Goal: Navigation & Orientation: Find specific page/section

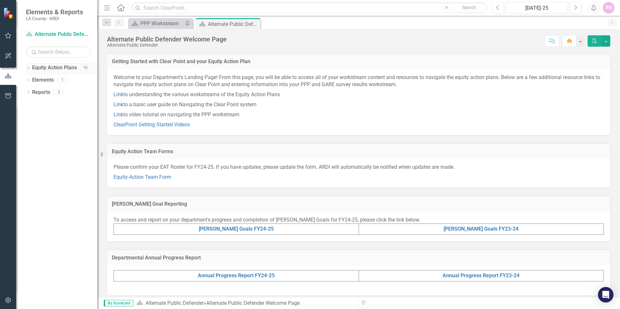
click at [28, 67] on icon "Dropdown" at bounding box center [28, 69] width 5 height 4
click at [31, 92] on icon "Dropdown" at bounding box center [31, 92] width 5 height 4
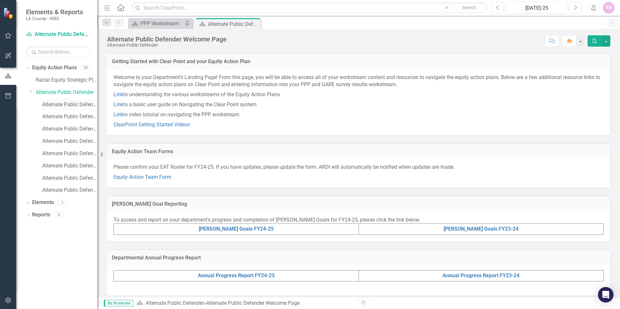
click at [52, 104] on link "Alternate Public Defender Climate Survey" at bounding box center [69, 104] width 55 height 7
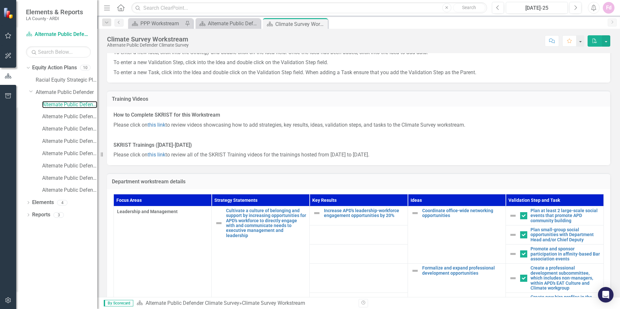
scroll to position [176, 0]
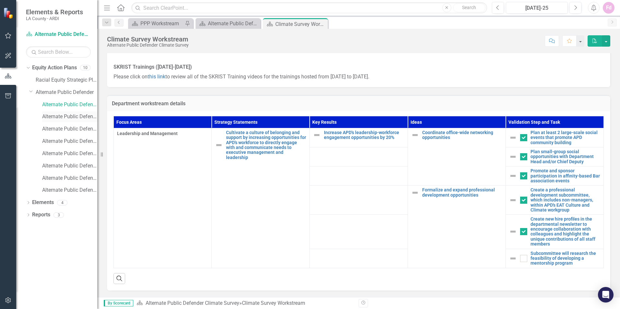
click at [45, 114] on link "Alternate Public Defender MAPP Goals" at bounding box center [69, 116] width 55 height 7
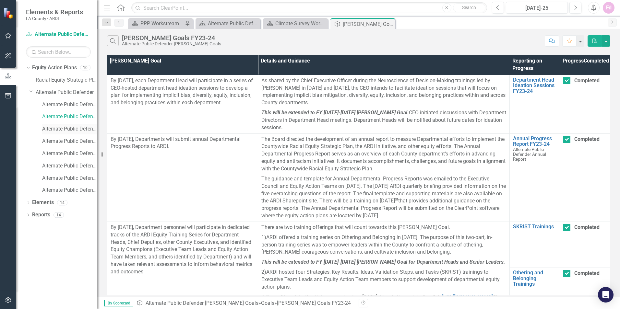
click at [46, 129] on link "Alternate Public Defender Annual Report" at bounding box center [69, 128] width 55 height 7
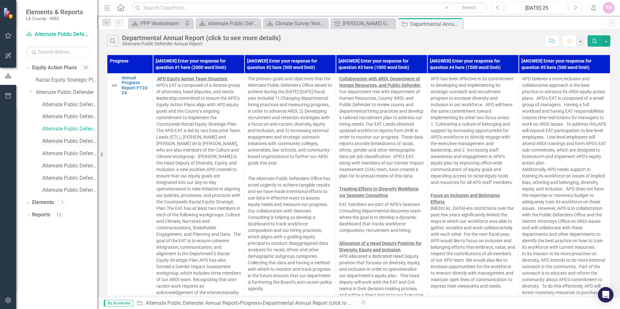
click at [45, 141] on link "Alternate Public Defender PPP" at bounding box center [69, 141] width 55 height 7
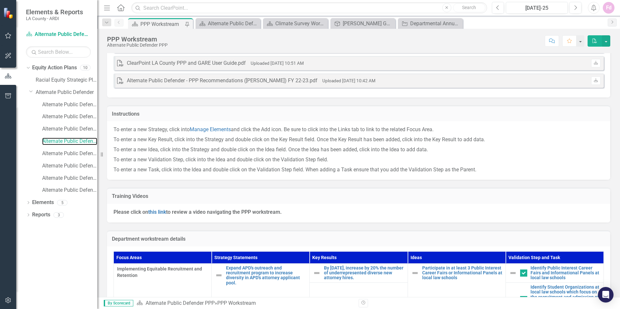
scroll to position [97, 0]
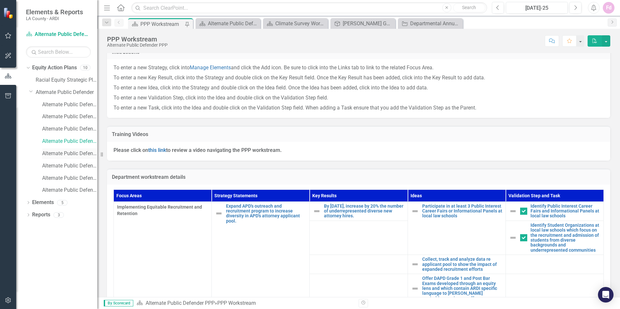
click at [43, 153] on link "Alternate Public Defender GARE" at bounding box center [69, 153] width 55 height 7
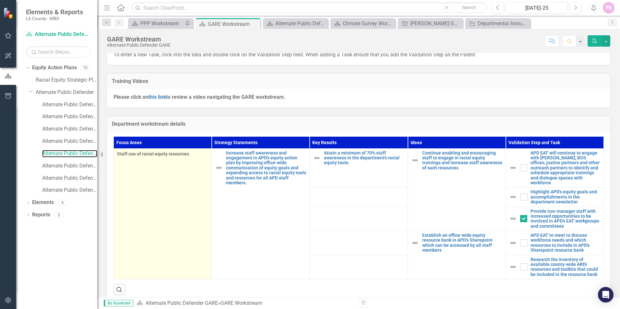
scroll to position [157, 0]
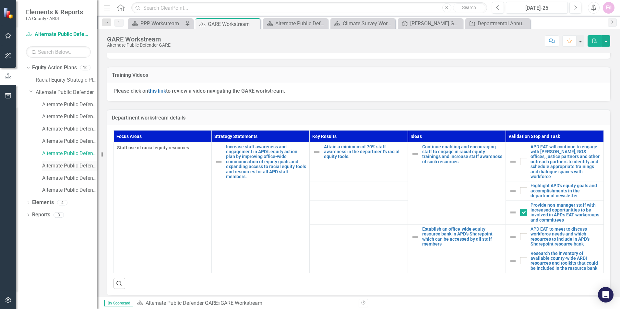
click at [50, 166] on link "Alternate Public Defender MAPP Goals FY24-25" at bounding box center [69, 165] width 55 height 7
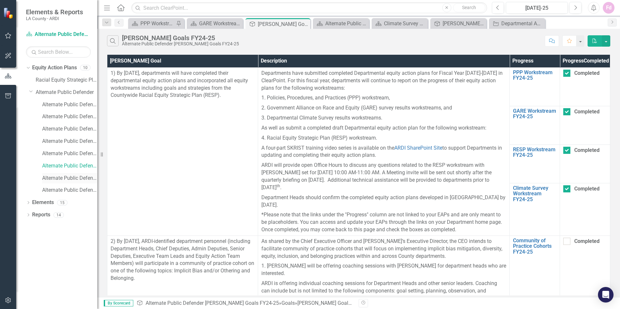
click at [48, 176] on link "Alternate Public Defender Annual Report FY24-25" at bounding box center [69, 178] width 55 height 7
